Goal: Task Accomplishment & Management: Use online tool/utility

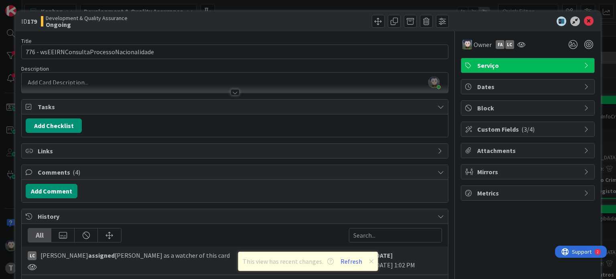
scroll to position [0, 310]
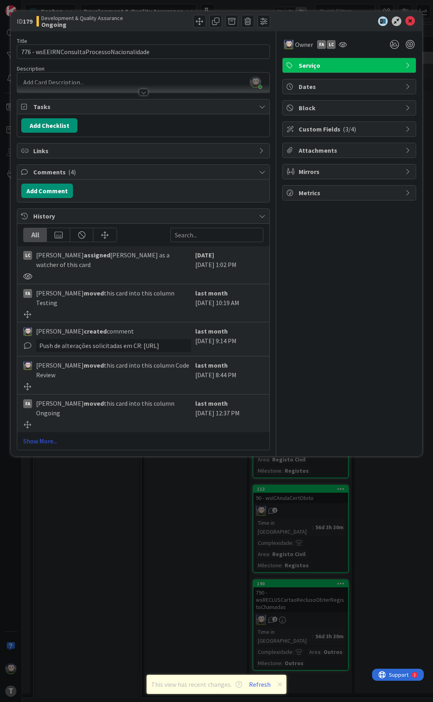
click at [158, 26] on div at bounding box center [207, 21] width 125 height 13
click at [154, 34] on div "Title 42 / 128 776 - wsEEIRNConsultaProcessoNacionalidade Description [PERSON_N…" at bounding box center [143, 240] width 253 height 419
click at [315, 19] on div at bounding box center [345, 21] width 142 height 10
click at [333, 269] on div "Owner FA LC Serviço Dates Block Custom Fields ( 3/4 ) Attachments Mirrors Metri…" at bounding box center [349, 240] width 134 height 419
click at [333, 267] on div "Owner FA LC Serviço Dates Block Custom Fields ( 3/4 ) Attachments Mirrors Metri…" at bounding box center [349, 240] width 134 height 419
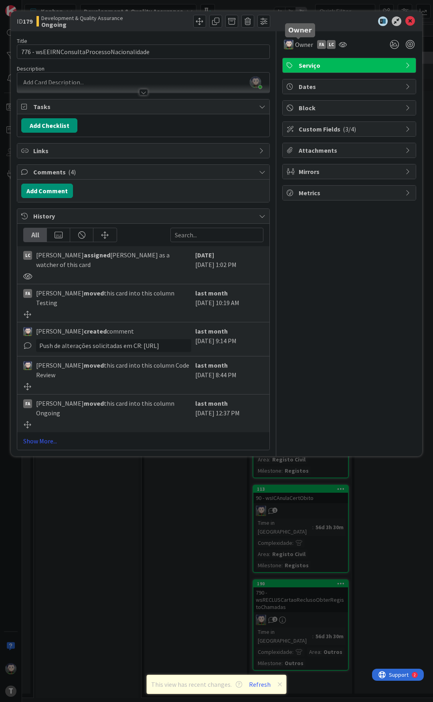
click at [301, 18] on div at bounding box center [345, 21] width 142 height 10
click at [303, 20] on div at bounding box center [345, 21] width 142 height 10
click at [345, 278] on div "Owner FA LC Serviço Dates Block Custom Fields ( 3/4 ) Attachments Mirrors Metri…" at bounding box center [349, 240] width 134 height 419
click at [344, 278] on div "Owner FA LC Serviço Dates Block Custom Fields ( 3/4 ) Attachments Mirrors Metri…" at bounding box center [349, 240] width 134 height 419
click at [345, 278] on div "Owner FA LC Serviço Dates Block Custom Fields ( 3/4 ) Attachments Mirrors Metri…" at bounding box center [349, 240] width 134 height 419
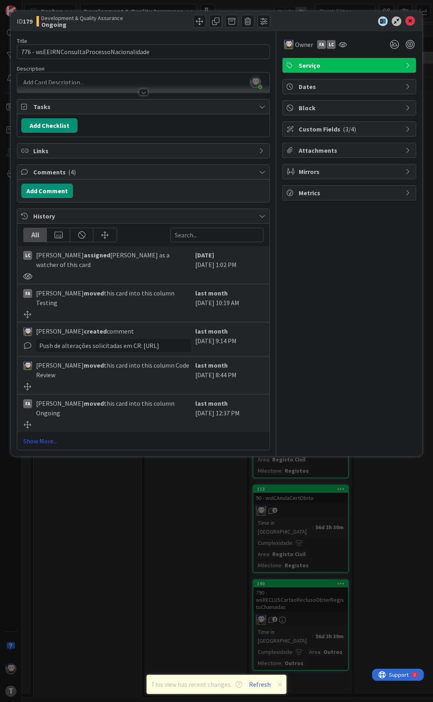
click at [324, 22] on div at bounding box center [345, 21] width 142 height 10
click at [347, 23] on div at bounding box center [345, 21] width 142 height 10
click at [408, 21] on icon at bounding box center [410, 21] width 10 height 10
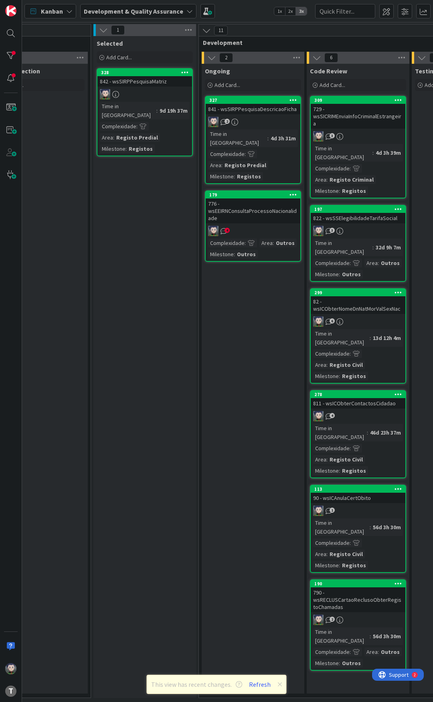
scroll to position [0, 270]
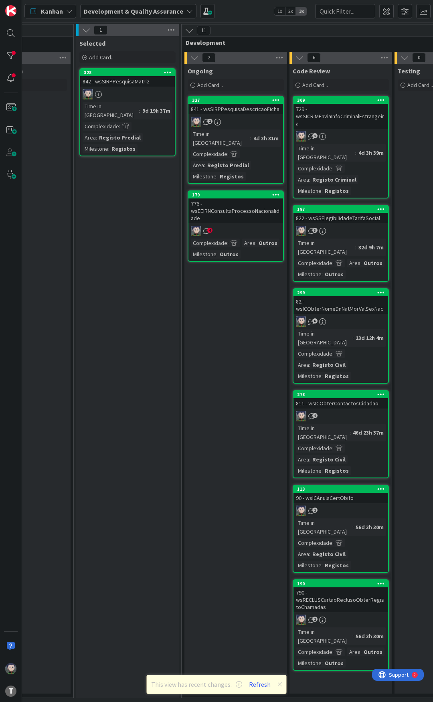
click at [243, 12] on div "Kanban Development & Quality Assurance 1x 2x 3x" at bounding box center [227, 11] width 411 height 22
click at [210, 228] on span "4" at bounding box center [209, 230] width 5 height 5
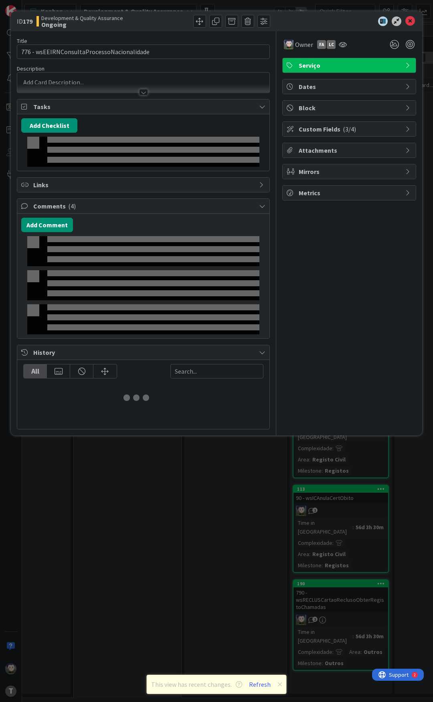
select select "java"
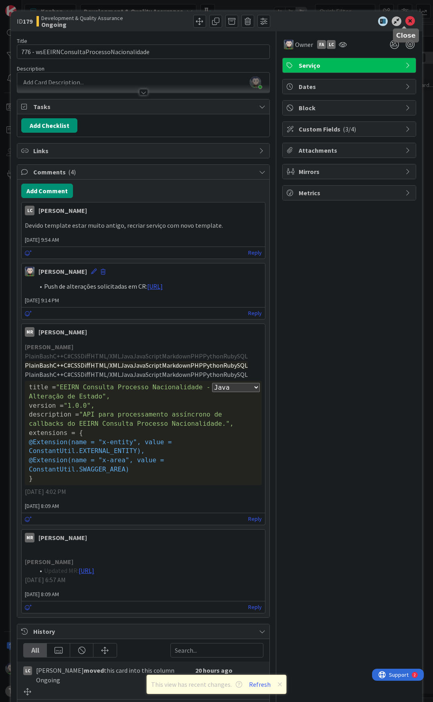
click at [405, 21] on icon at bounding box center [410, 21] width 10 height 10
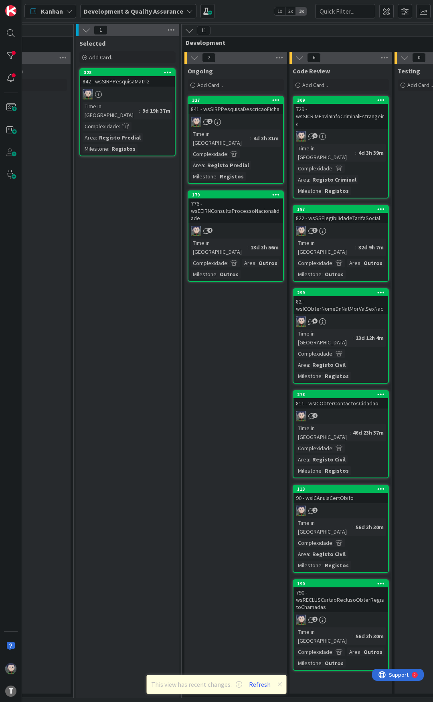
click at [248, 3] on div "Kanban Development & Quality Assurance 1x 2x 3x" at bounding box center [227, 11] width 411 height 22
click at [248, 10] on div "Kanban Development & Quality Assurance 1x 2x 3x" at bounding box center [227, 11] width 411 height 22
